Goal: Transaction & Acquisition: Register for event/course

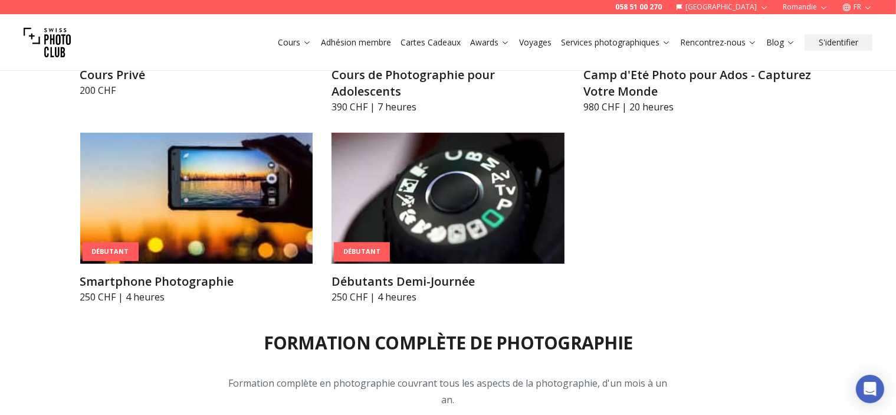
scroll to position [1039, 0]
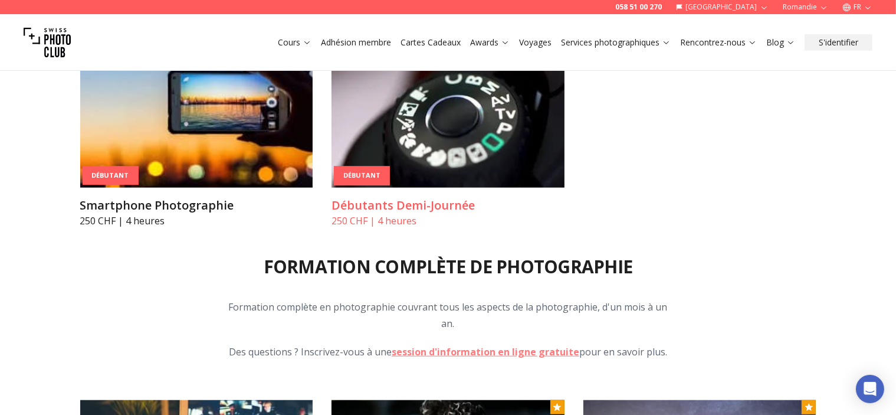
click at [384, 159] on img at bounding box center [448, 122] width 233 height 131
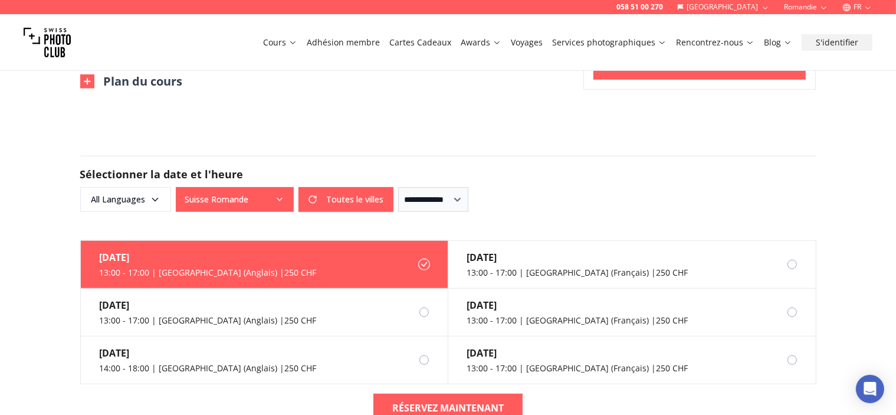
scroll to position [661, 0]
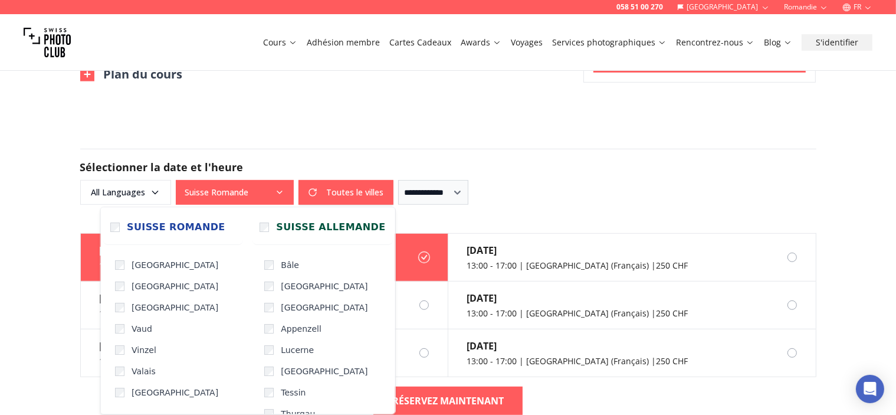
click at [267, 187] on button "Suisse Romande" at bounding box center [235, 192] width 118 height 25
click at [276, 222] on span "Suisse Allemande" at bounding box center [330, 227] width 109 height 14
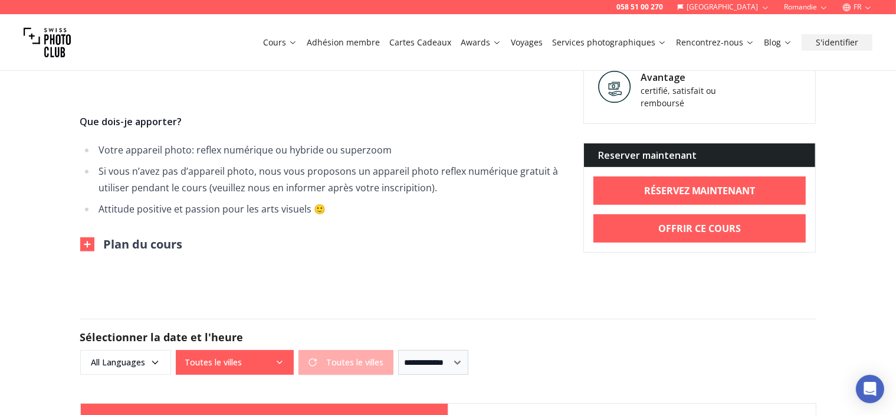
scroll to position [460, 0]
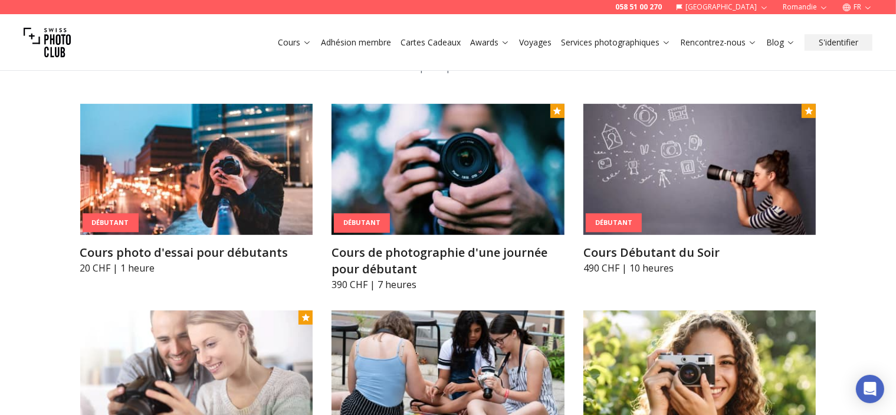
scroll to position [663, 0]
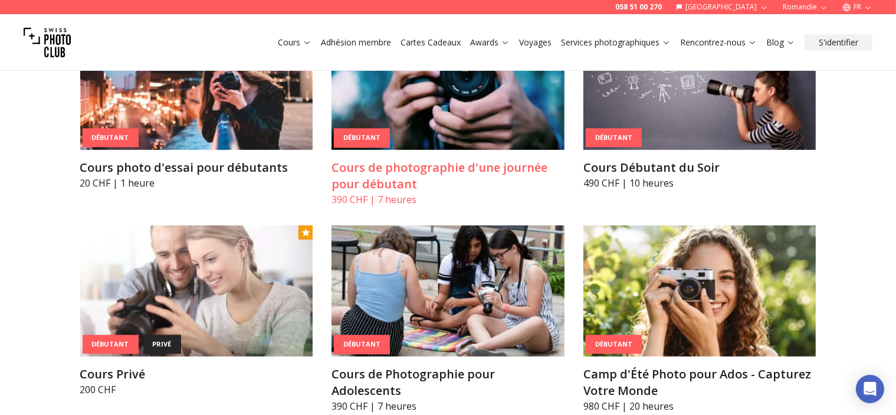
click at [441, 136] on img at bounding box center [448, 84] width 233 height 131
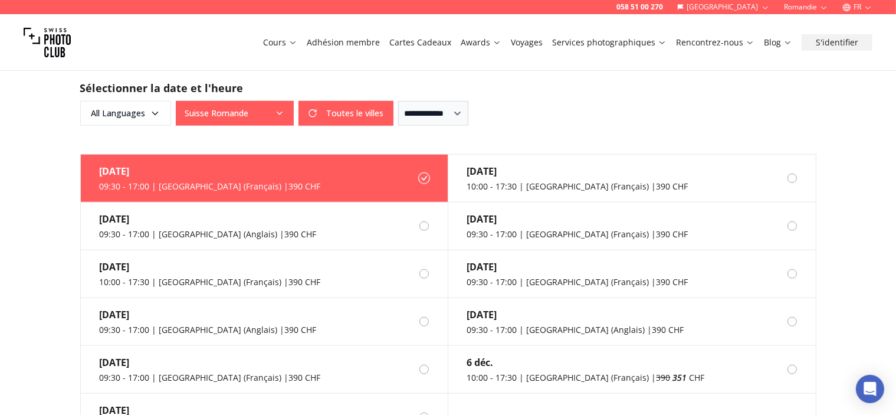
scroll to position [1040, 0]
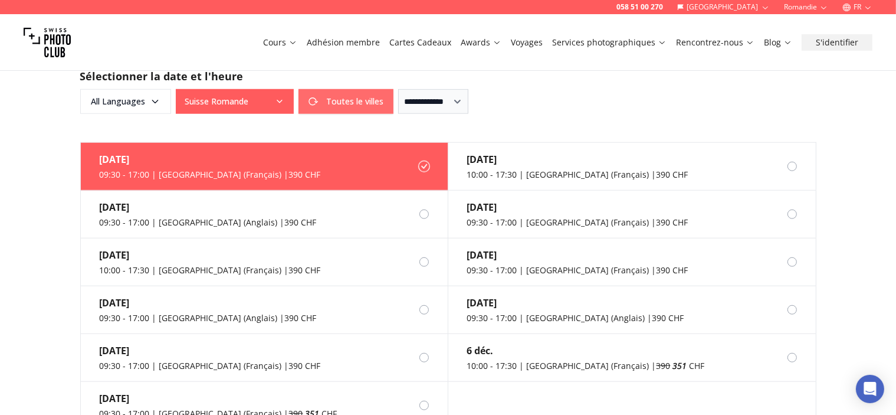
click at [358, 89] on button "Toutes le villes" at bounding box center [346, 101] width 95 height 25
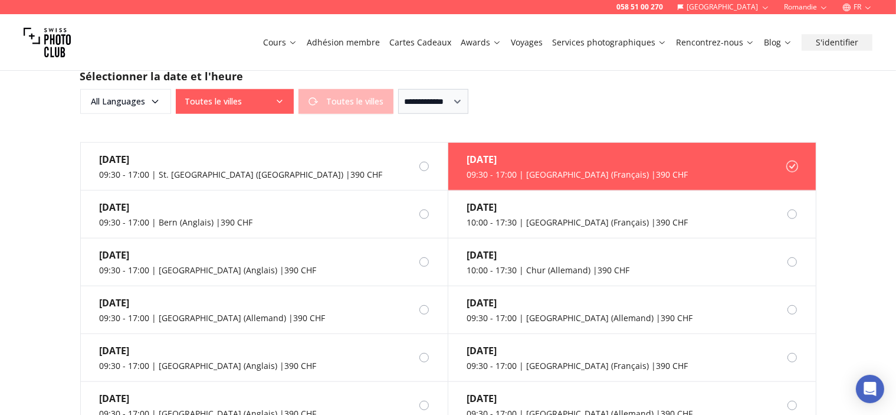
scroll to position [925, 0]
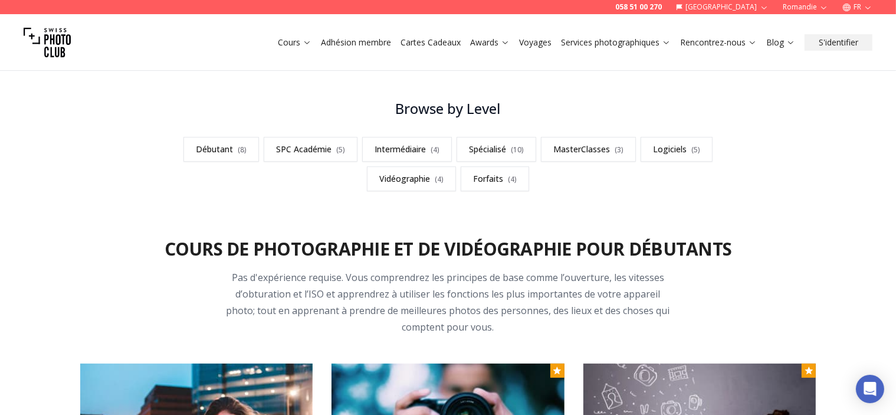
scroll to position [597, 0]
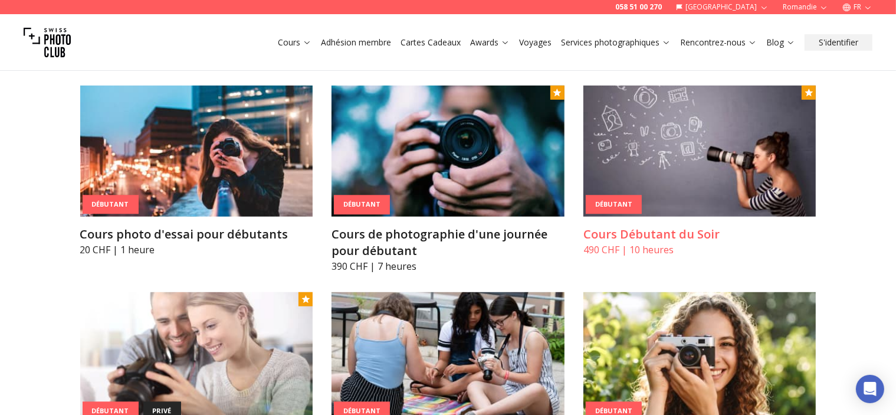
click at [691, 181] on img at bounding box center [700, 151] width 233 height 131
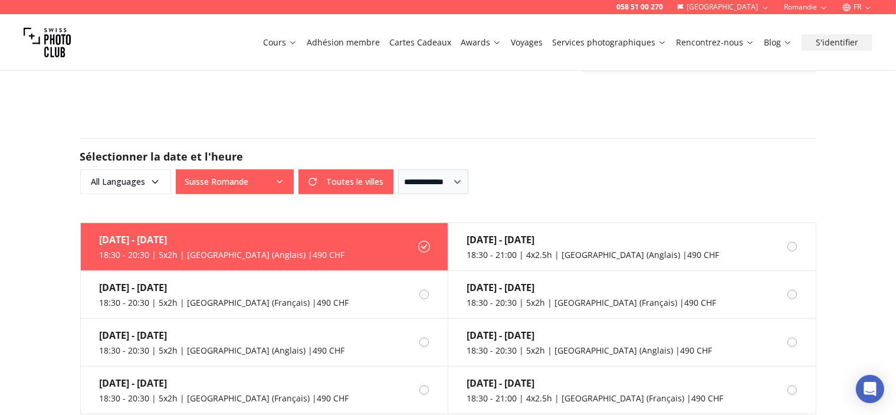
scroll to position [828, 0]
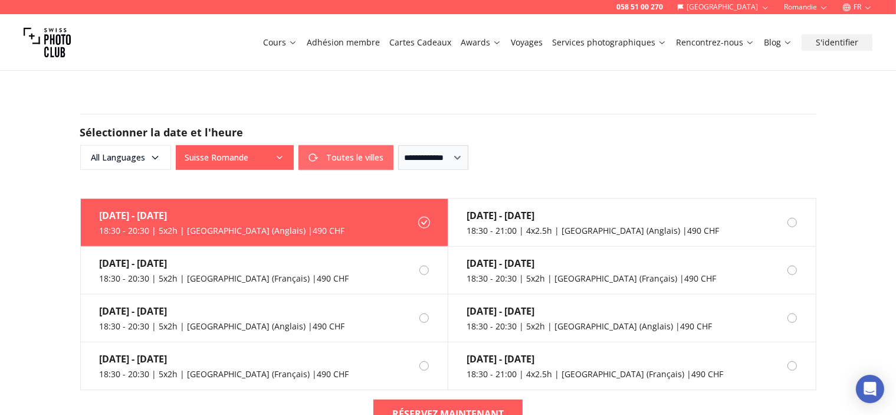
click at [360, 145] on button "Toutes le villes" at bounding box center [346, 157] width 95 height 25
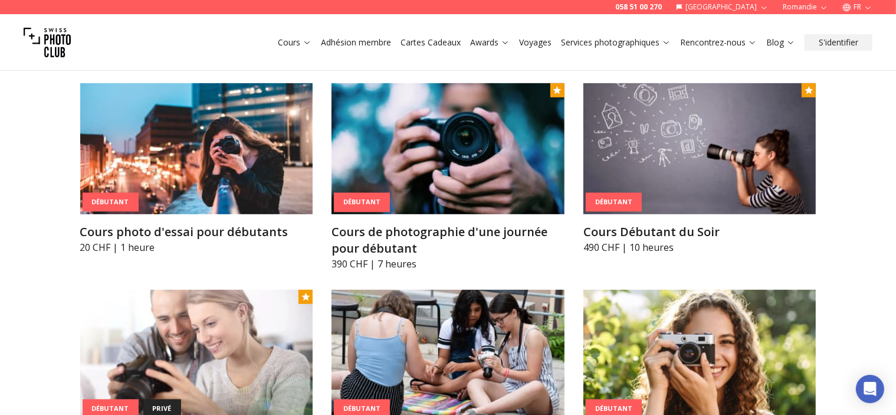
scroll to position [559, 0]
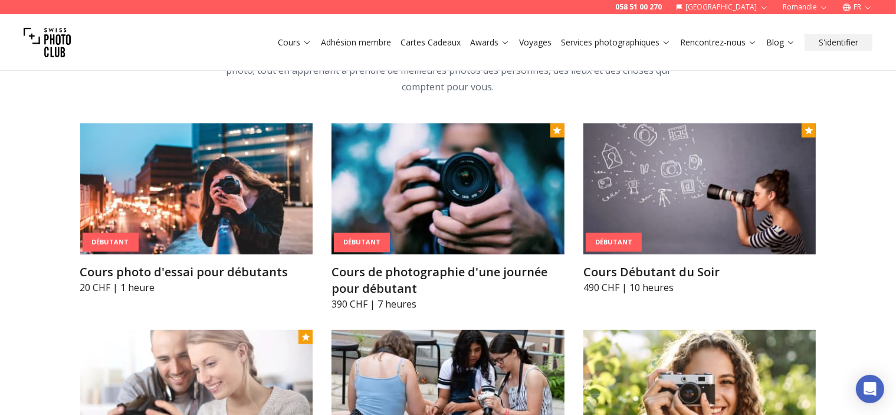
click at [174, 148] on img at bounding box center [196, 188] width 233 height 131
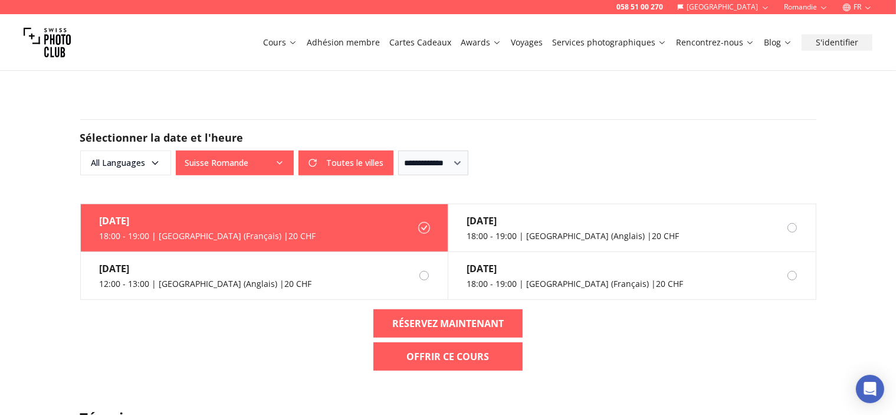
scroll to position [646, 0]
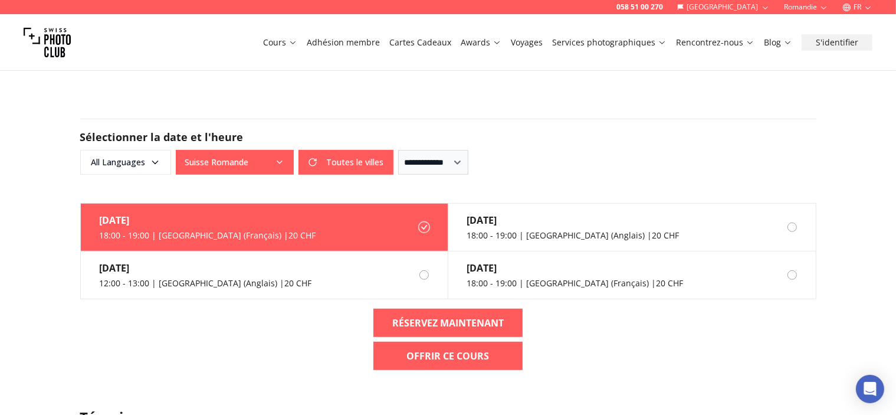
click at [349, 103] on form "**********" at bounding box center [448, 146] width 755 height 113
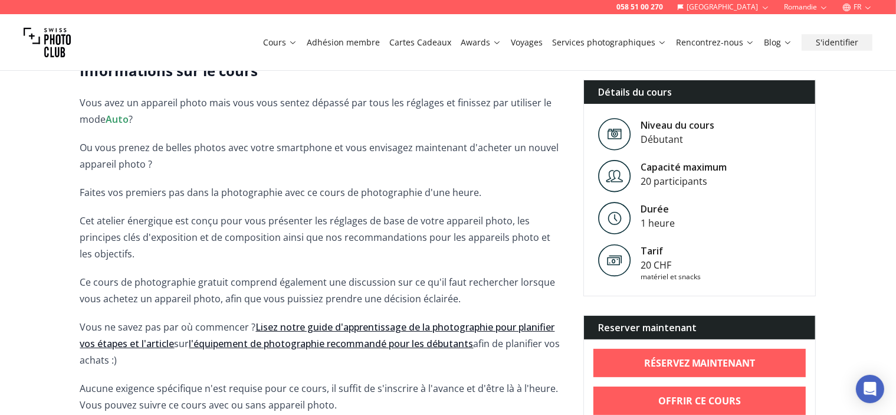
scroll to position [184, 0]
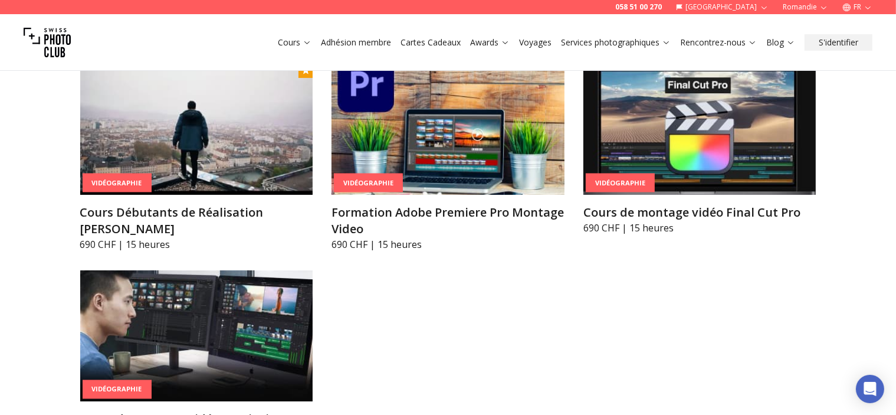
scroll to position [4433, 0]
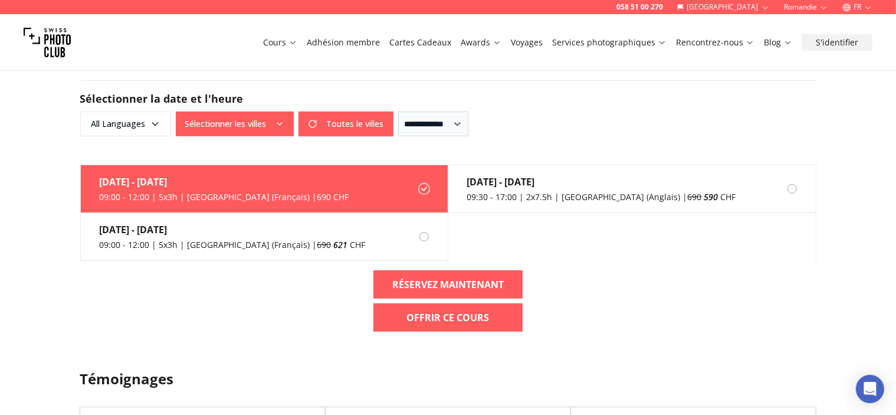
scroll to position [744, 0]
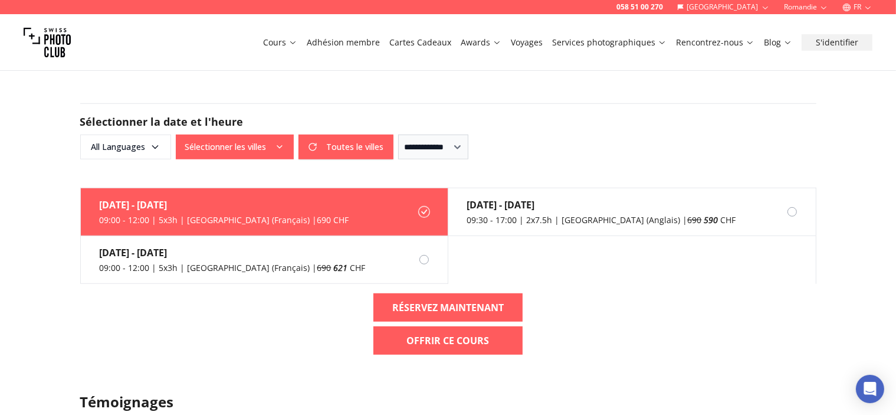
click at [586, 137] on div "**********" at bounding box center [448, 147] width 736 height 25
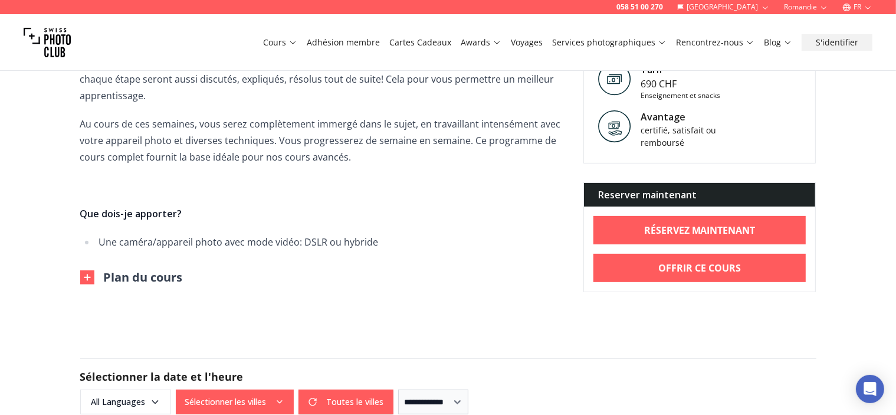
scroll to position [490, 0]
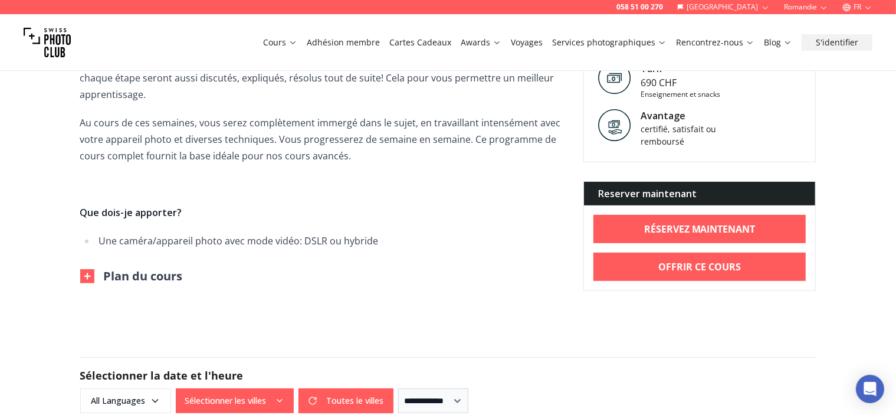
click at [86, 270] on div "Informations sur le cours La motivation est là, votre caméra prête à l’emploi –…" at bounding box center [448, 94] width 755 height 394
drag, startPoint x: 92, startPoint y: 263, endPoint x: 86, endPoint y: 270, distance: 8.8
click at [86, 270] on div "Informations sur le cours La motivation est là, votre caméra prête à l’emploi –…" at bounding box center [448, 94] width 755 height 394
click at [89, 269] on img at bounding box center [87, 276] width 14 height 14
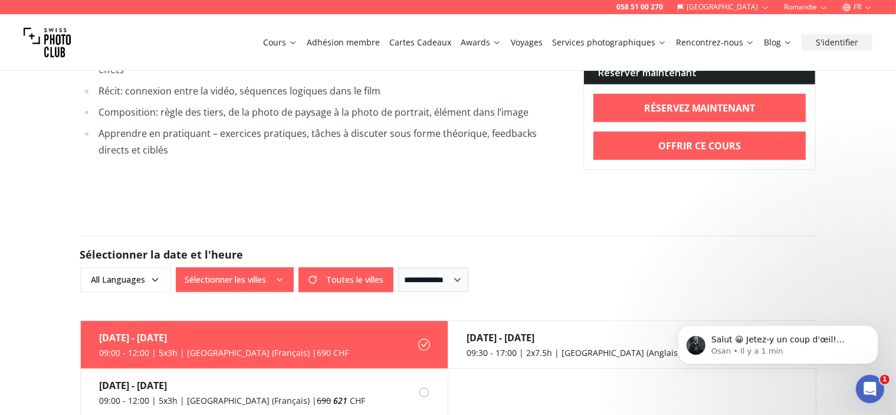
scroll to position [1166, 0]
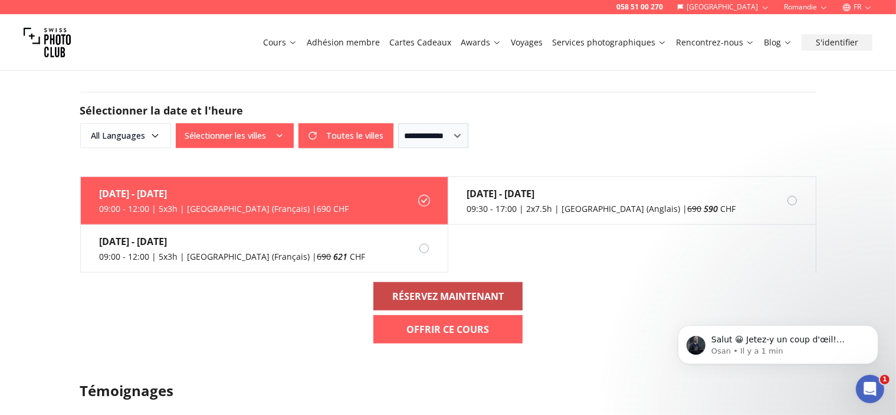
click at [460, 289] on b "RÉSERVEZ MAINTENANT" at bounding box center [448, 296] width 112 height 14
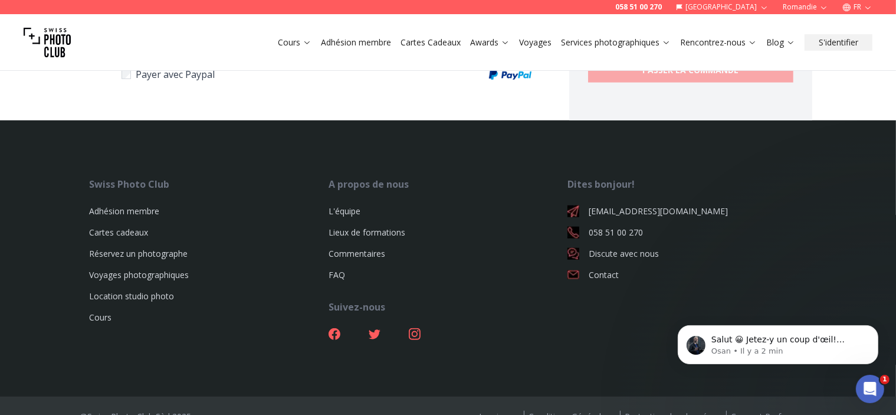
scroll to position [863, 0]
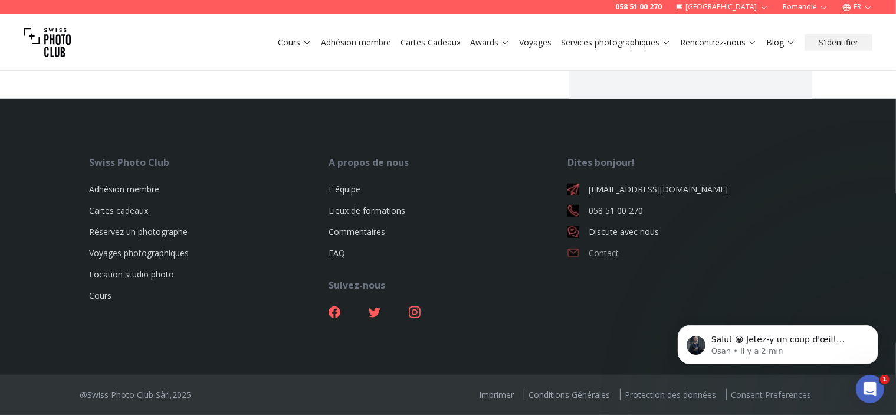
click at [613, 254] on link "Contact" at bounding box center [687, 253] width 239 height 12
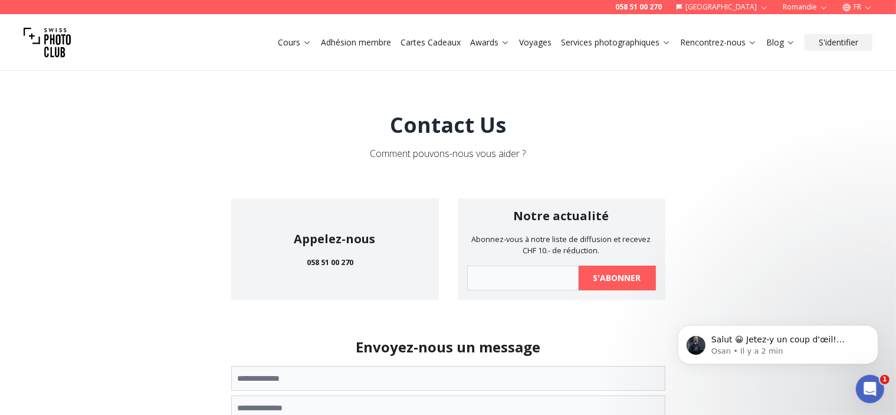
scroll to position [247, 0]
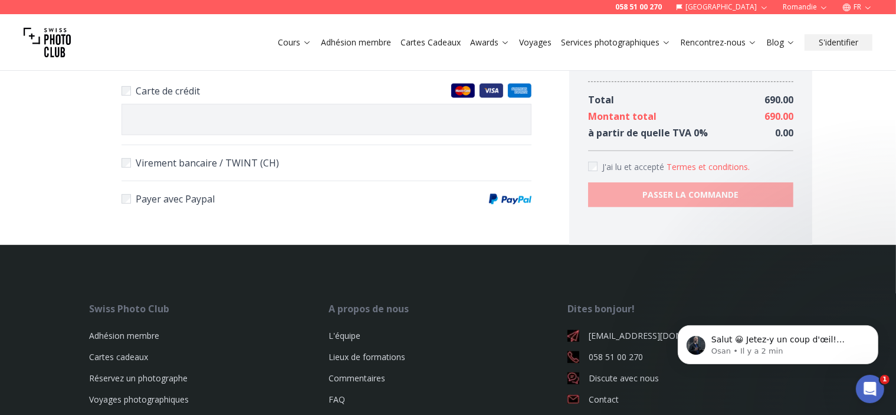
scroll to position [675, 0]
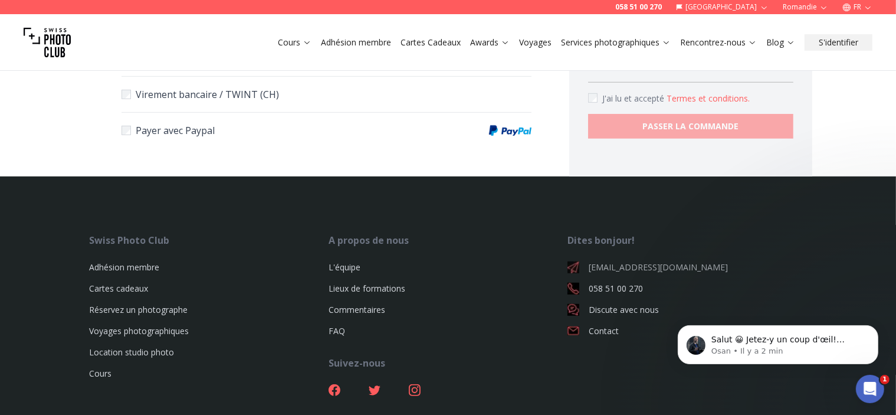
click at [634, 273] on link "[EMAIL_ADDRESS][DOMAIN_NAME]" at bounding box center [687, 267] width 239 height 12
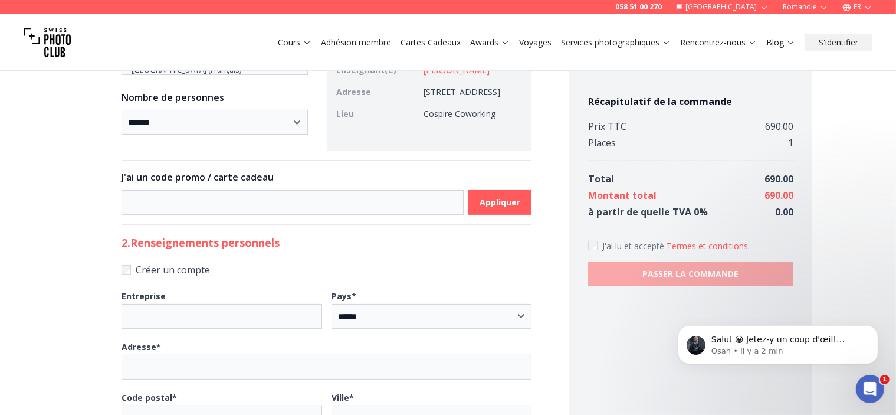
scroll to position [393, 0]
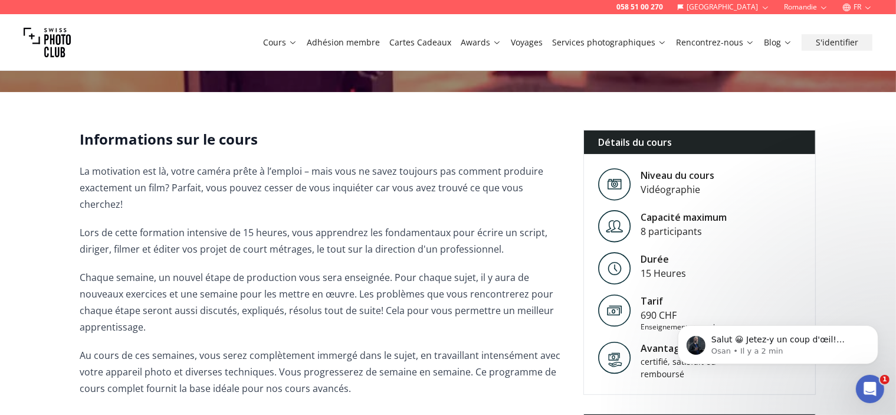
scroll to position [363, 0]
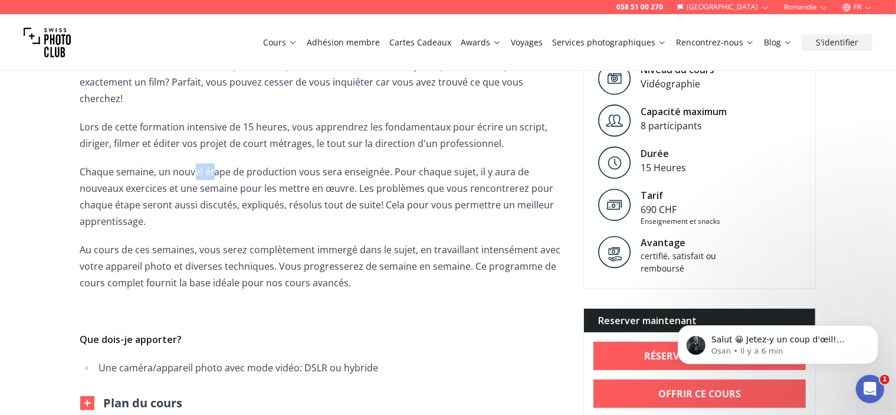
drag, startPoint x: 196, startPoint y: 148, endPoint x: 212, endPoint y: 136, distance: 20.7
click at [212, 136] on span "La motivation est là, votre caméra prête à l’emploi – mais vous ne savez toujou…" at bounding box center [322, 216] width 484 height 319
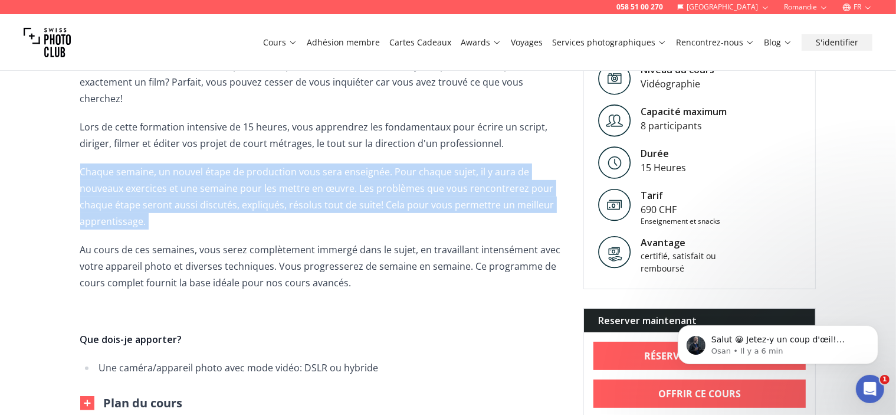
click at [212, 136] on span "La motivation est là, votre caméra prête à l’emploi – mais vous ne savez toujou…" at bounding box center [322, 216] width 484 height 319
click at [214, 135] on span "La motivation est là, votre caméra prête à l’emploi – mais vous ne savez toujou…" at bounding box center [322, 216] width 484 height 319
click at [212, 137] on span "La motivation est là, votre caméra prête à l’emploi – mais vous ne savez toujou…" at bounding box center [322, 216] width 484 height 319
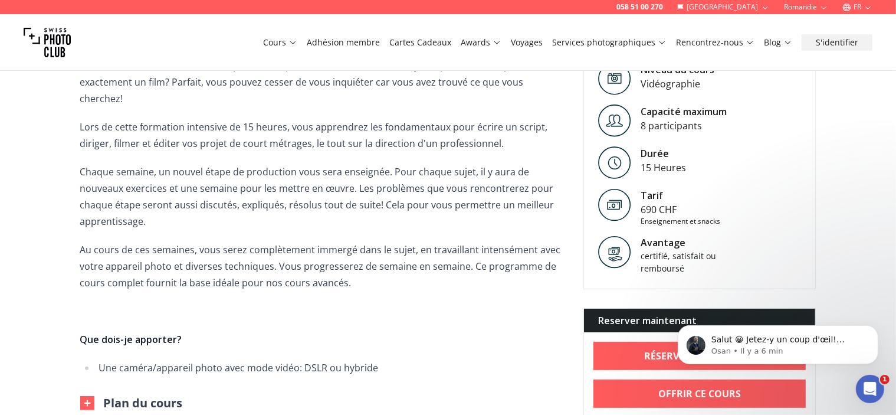
click at [208, 134] on p "Lors de cette formation intensive de 15 heures, vous apprendrez les fondamentau…" at bounding box center [322, 135] width 484 height 33
click at [195, 134] on p "Lors de cette formation intensive de 15 heures, vous apprendrez les fondamentau…" at bounding box center [322, 135] width 484 height 33
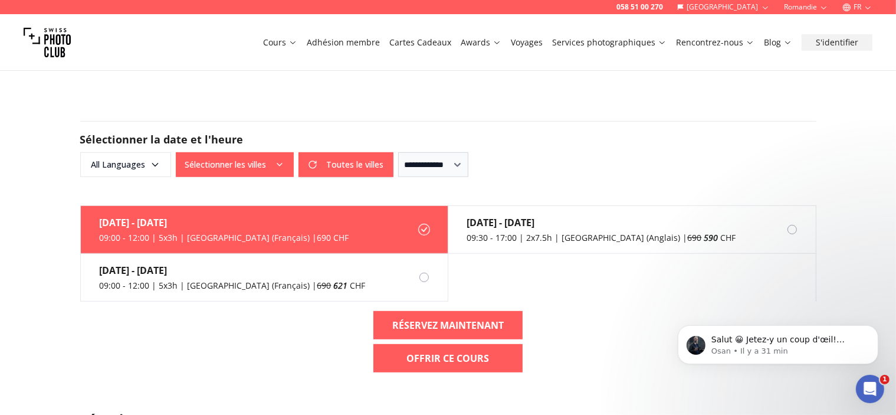
scroll to position [1089, 0]
